Goal: Task Accomplishment & Management: Complete application form

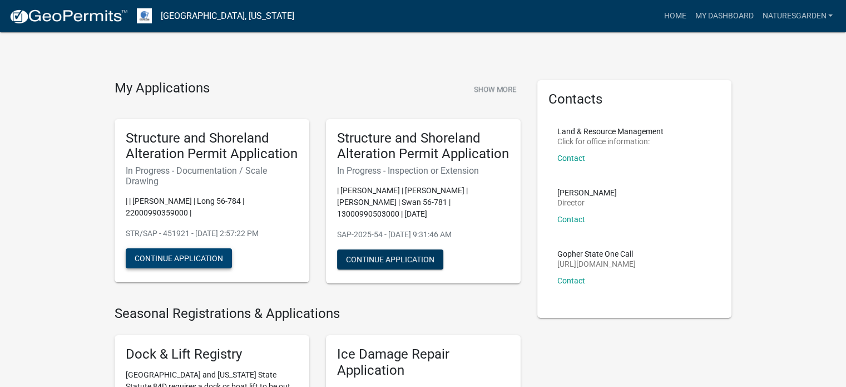
click at [206, 261] on button "Continue Application" at bounding box center [179, 258] width 106 height 20
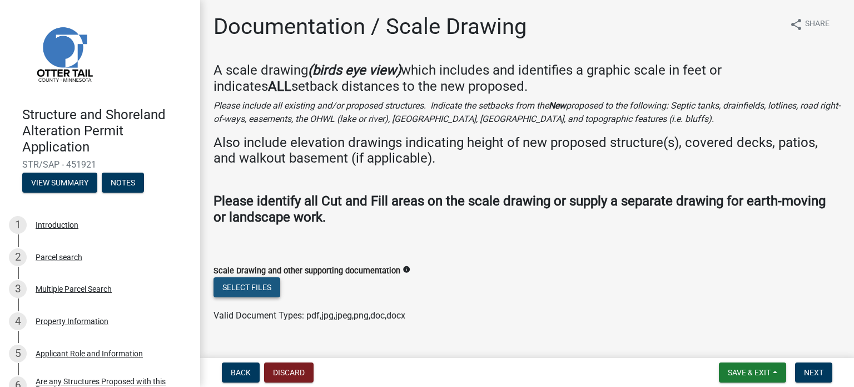
click at [236, 284] on button "Select files" at bounding box center [247, 287] width 67 height 20
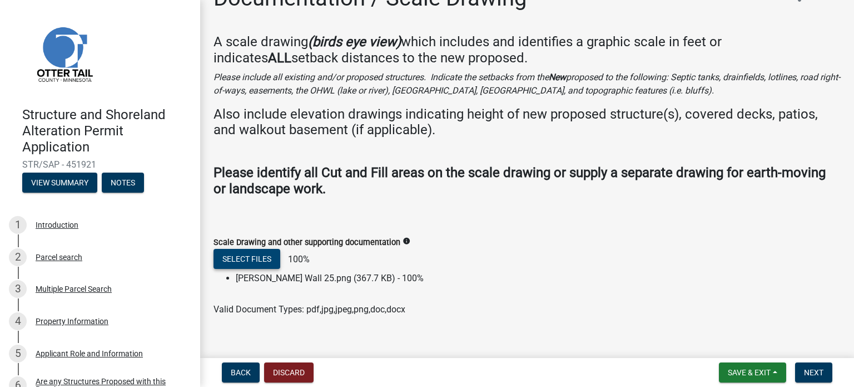
scroll to position [44, 0]
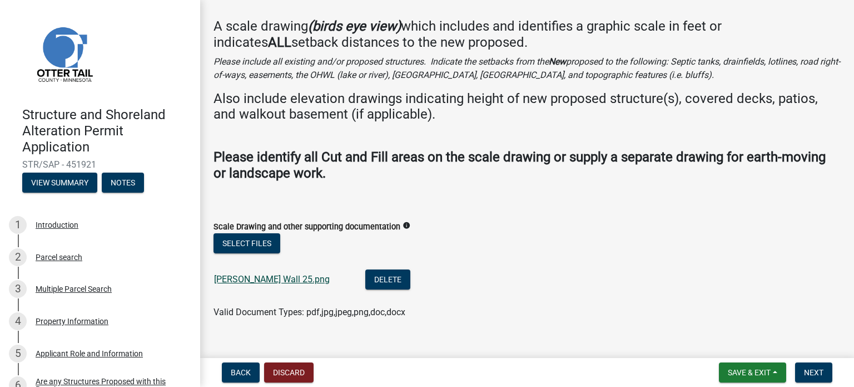
click at [274, 277] on link "[PERSON_NAME] Wall 25.png" at bounding box center [272, 279] width 116 height 11
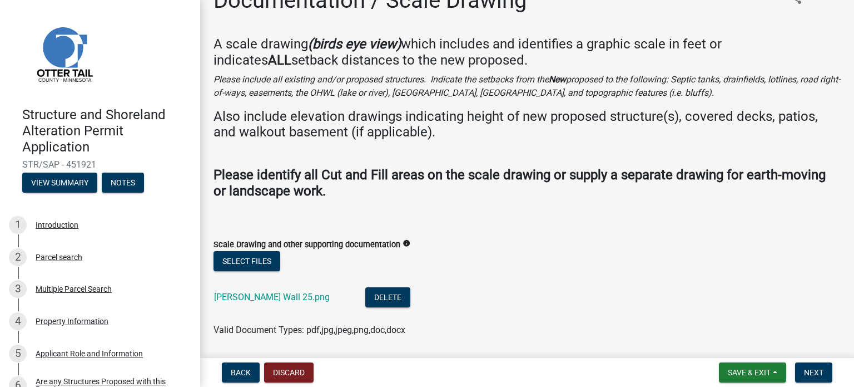
scroll to position [7, 0]
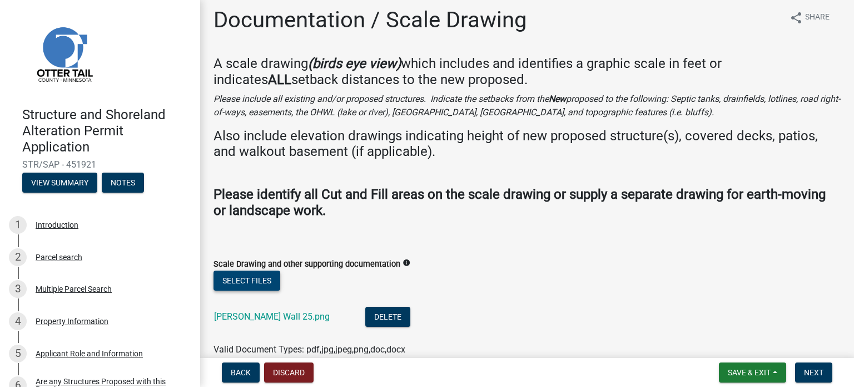
click at [251, 282] on button "Select files" at bounding box center [247, 280] width 67 height 20
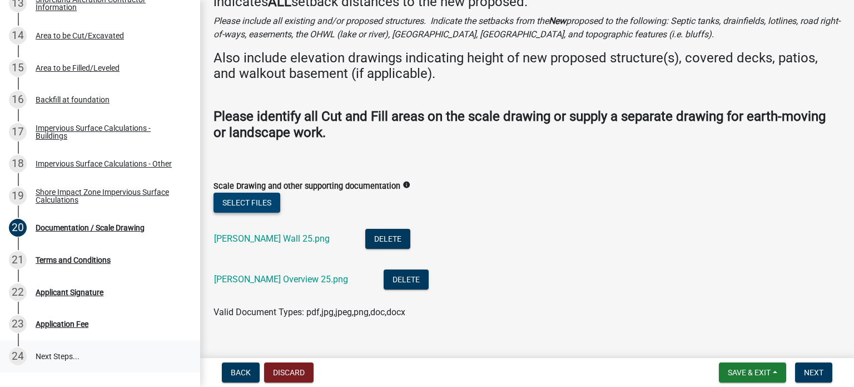
scroll to position [667, 0]
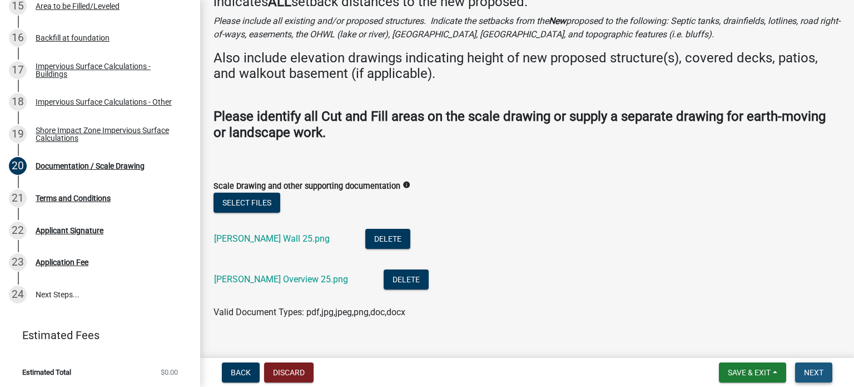
click at [430, 370] on button "Next" at bounding box center [813, 372] width 37 height 20
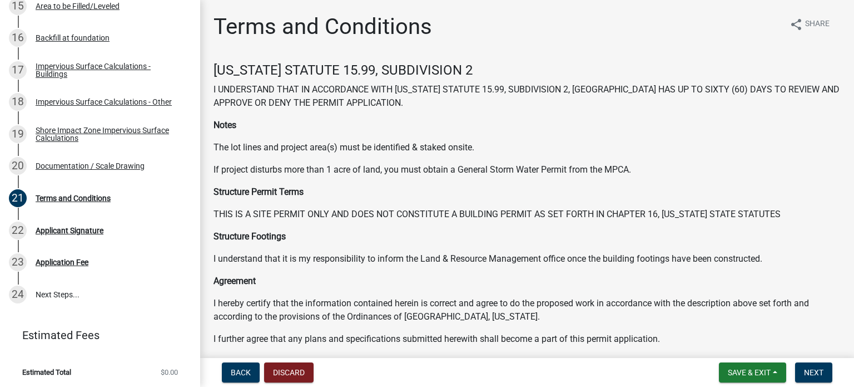
scroll to position [138, 0]
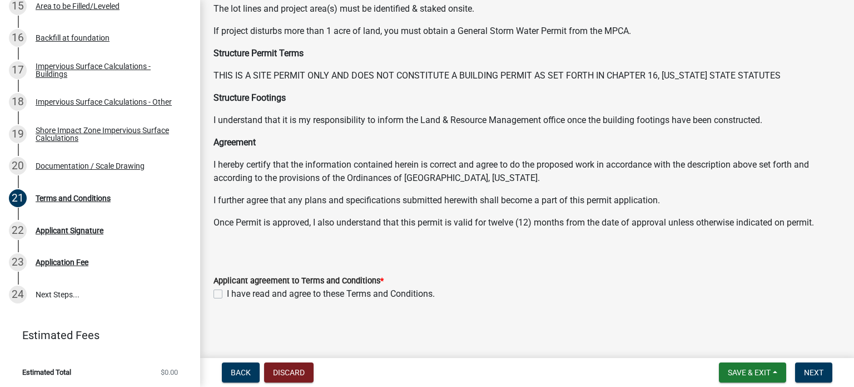
click at [275, 295] on label "I have read and agree to these Terms and Conditions." at bounding box center [331, 293] width 208 height 13
click at [234, 294] on input "I have read and agree to these Terms and Conditions." at bounding box center [230, 290] width 7 height 7
checkbox input "true"
click at [430, 375] on span "Next" at bounding box center [813, 372] width 19 height 9
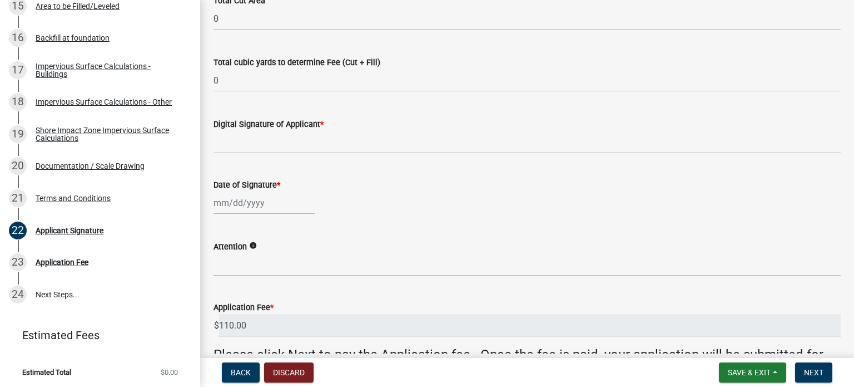
scroll to position [0, 0]
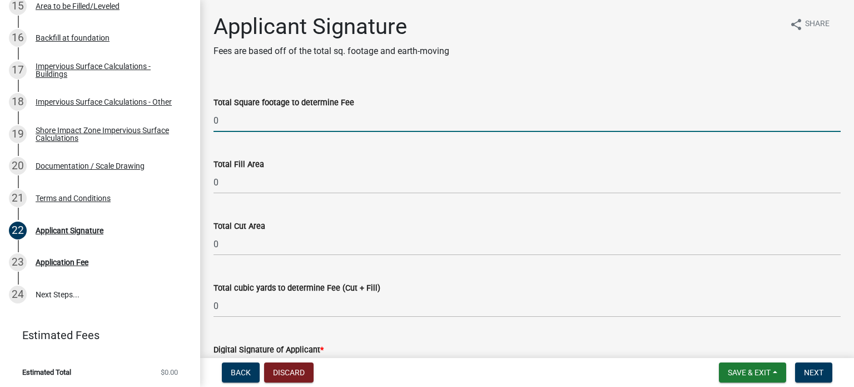
click at [238, 118] on input "0" at bounding box center [527, 120] width 627 height 23
type input "080"
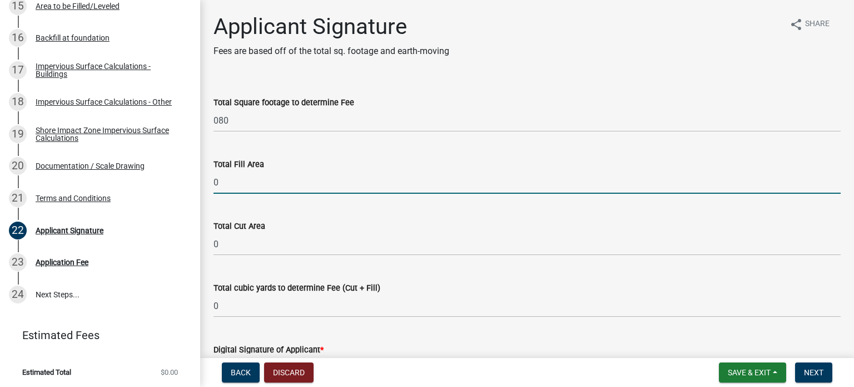
click at [240, 174] on input "0" at bounding box center [527, 182] width 627 height 23
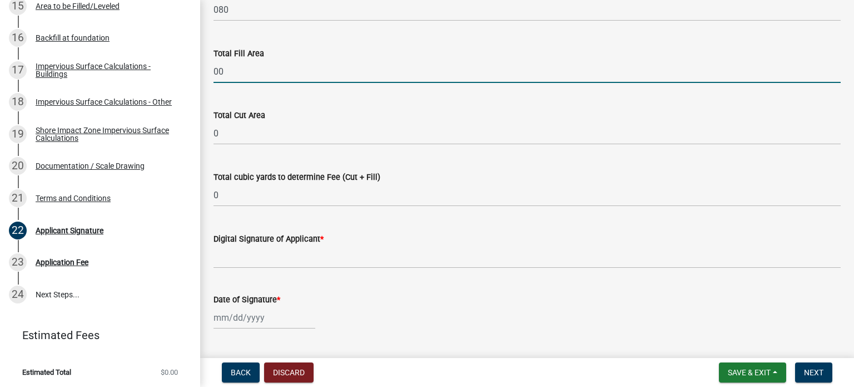
scroll to position [111, 0]
type input "00"
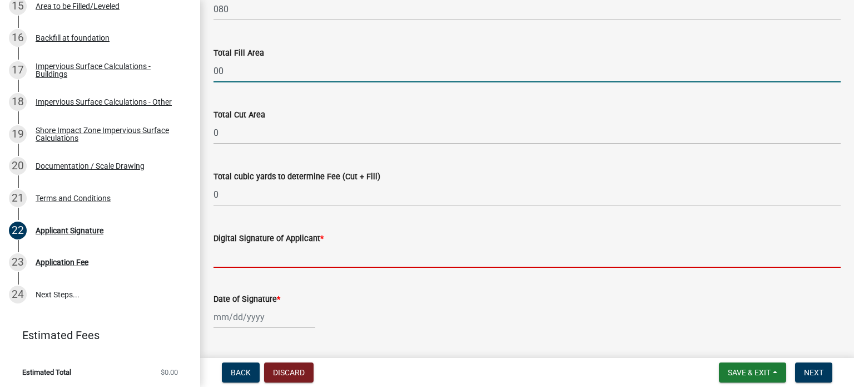
click at [256, 257] on wm-data-entity-input-list "Total Square footage to determine Fee 080 Total Fill Area 00 Total Cut Area 0 T…" at bounding box center [527, 235] width 627 height 533
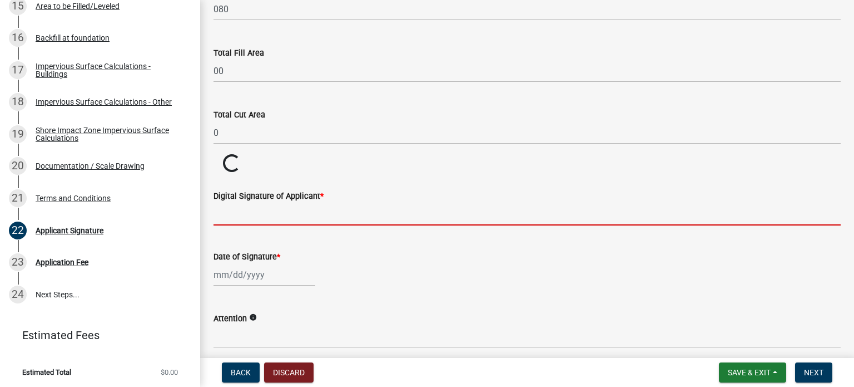
type input "[PERSON_NAME]"
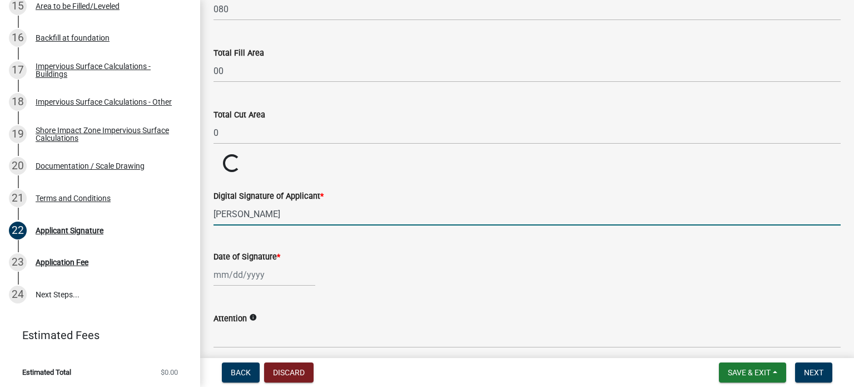
select select "8"
select select "2025"
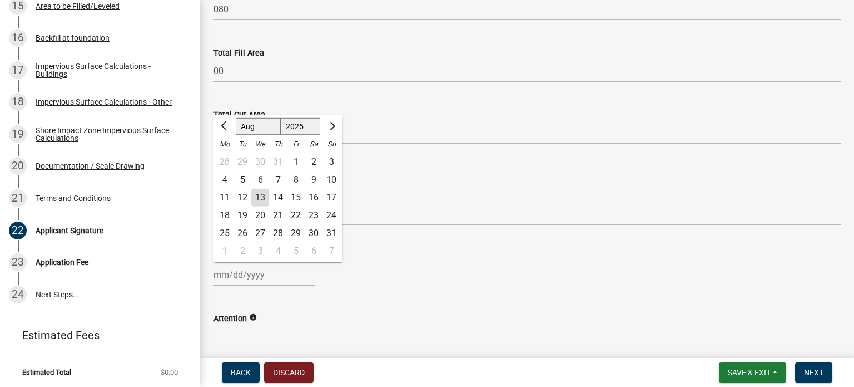
click at [223, 264] on div "[PERSON_NAME] Feb Mar Apr [PERSON_NAME][DATE] Oct Nov [DATE] 1526 1527 1528 152…" at bounding box center [265, 274] width 102 height 23
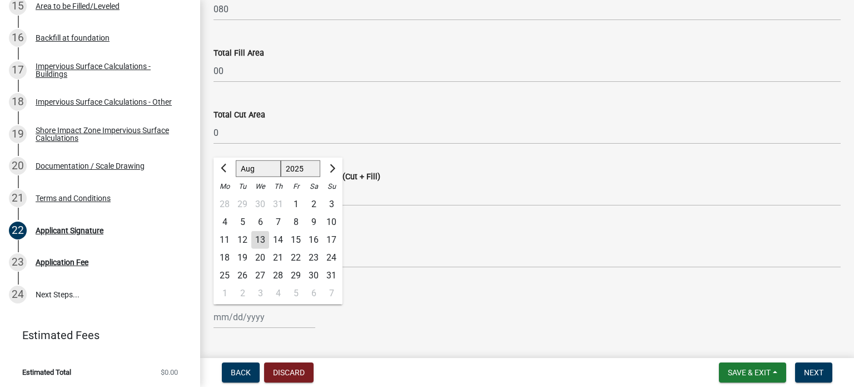
click at [261, 240] on div "13" at bounding box center [260, 240] width 18 height 18
type input "[DATE]"
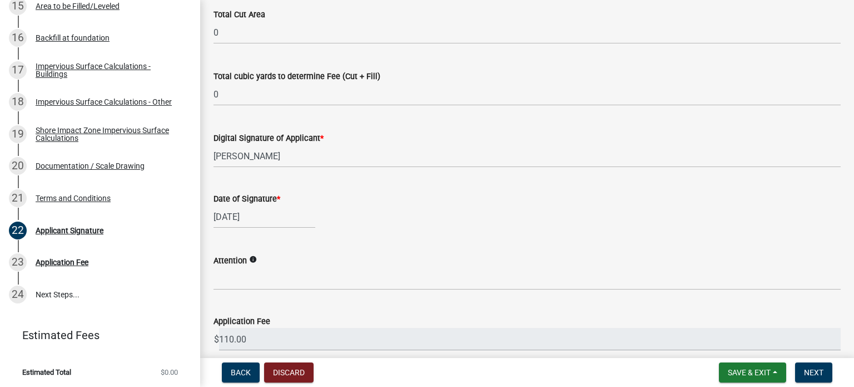
scroll to position [303, 0]
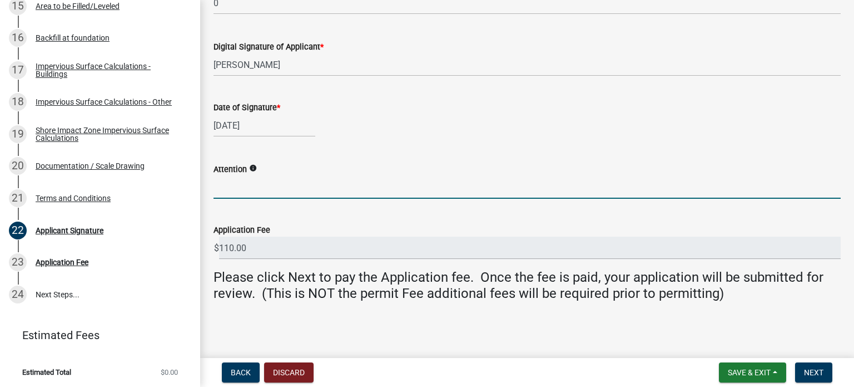
click at [253, 182] on input "Attention" at bounding box center [527, 187] width 627 height 23
click at [253, 166] on icon "info" at bounding box center [253, 168] width 8 height 8
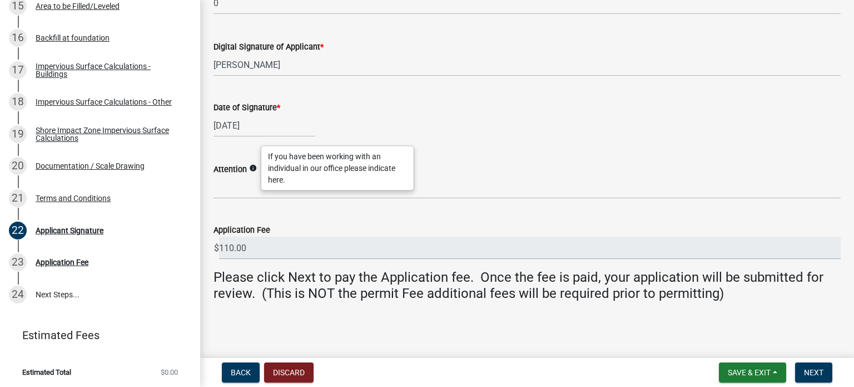
click at [253, 166] on icon "info" at bounding box center [253, 168] width 8 height 8
click at [347, 306] on wm-data-entity-input "Please click Next to pay the Application fee. Once the fee is paid, your applic…" at bounding box center [527, 289] width 627 height 41
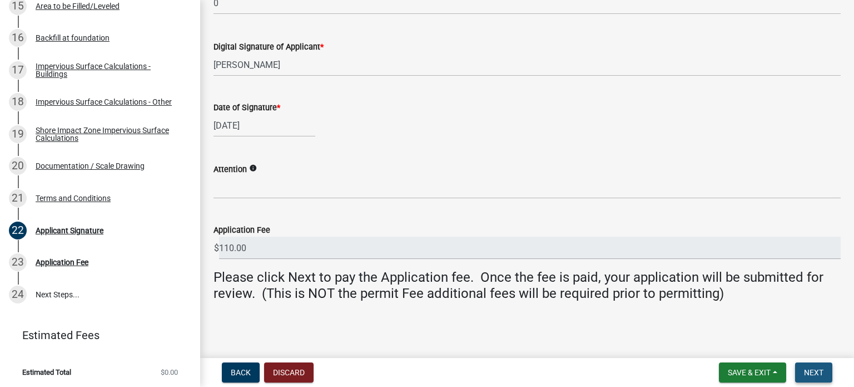
click at [430, 377] on button "Next" at bounding box center [813, 372] width 37 height 20
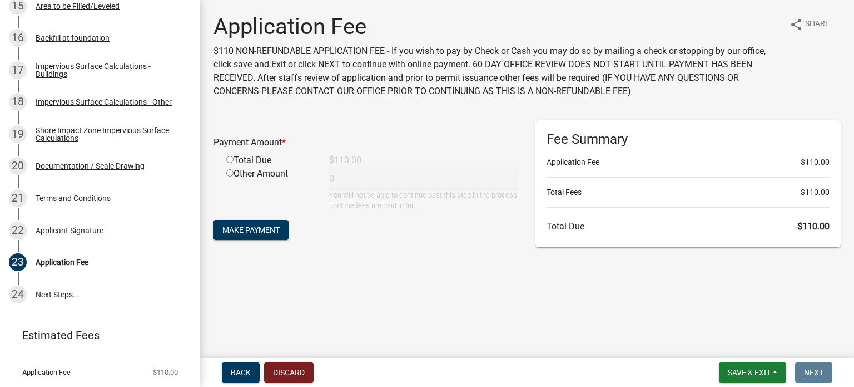
click at [240, 161] on div "Total Due" at bounding box center [269, 159] width 103 height 13
click at [230, 156] on input "radio" at bounding box center [229, 159] width 7 height 7
radio input "true"
type input "110"
click at [236, 226] on span "Make Payment" at bounding box center [250, 229] width 57 height 9
